Goal: Learn about a topic: Learn about a topic

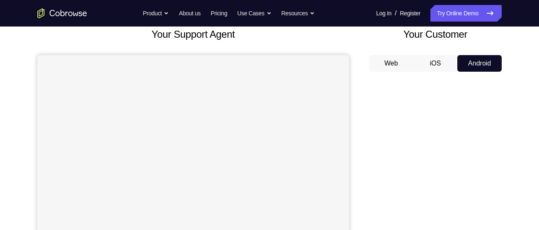
scroll to position [52, 0]
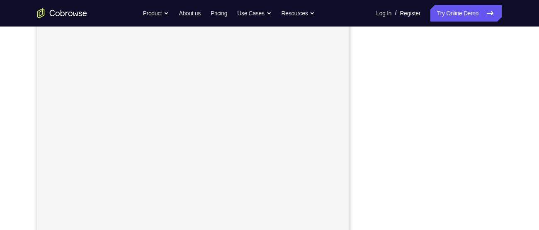
scroll to position [131, 0]
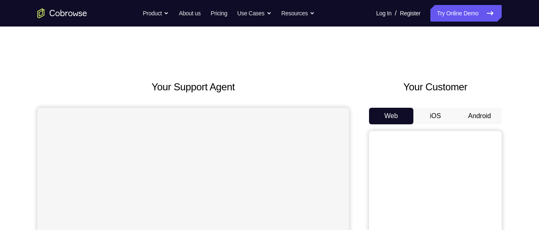
click at [472, 119] on button "Android" at bounding box center [479, 116] width 44 height 17
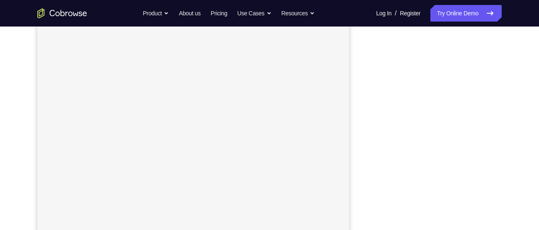
scroll to position [139, 0]
